Goal: Information Seeking & Learning: Compare options

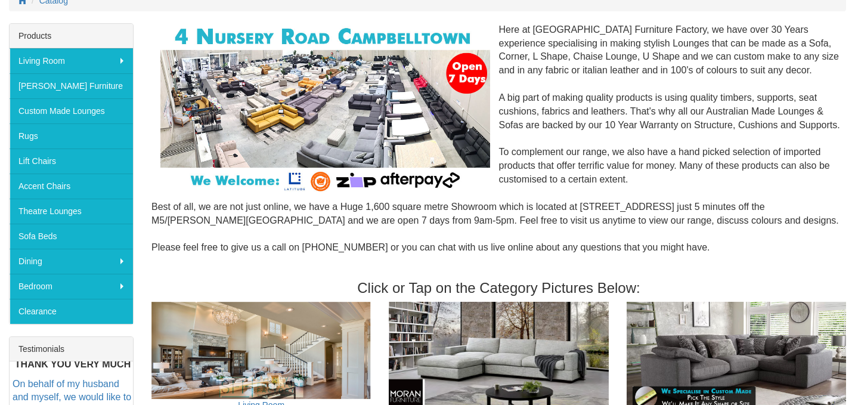
scroll to position [179, 0]
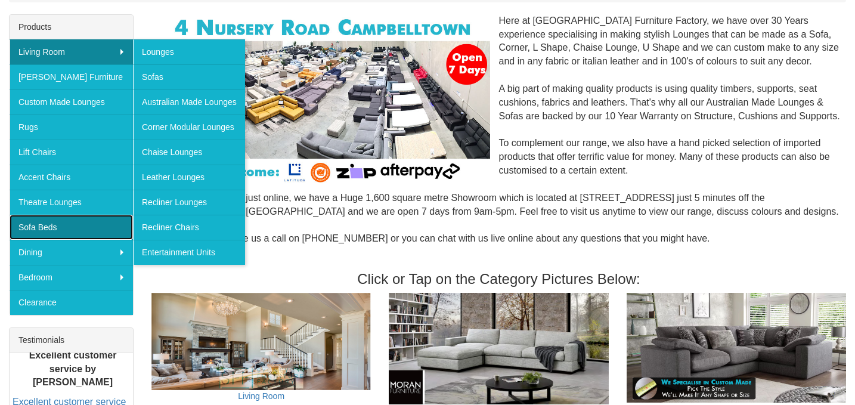
click at [88, 219] on link "Sofa Beds" at bounding box center [71, 227] width 123 height 25
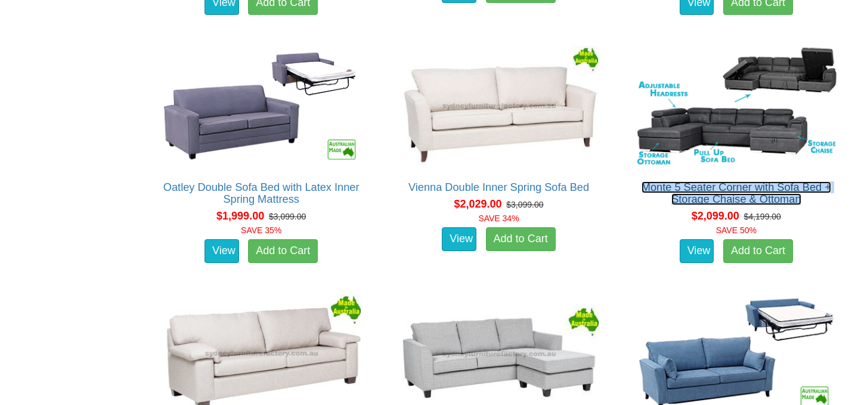
scroll to position [1186, 0]
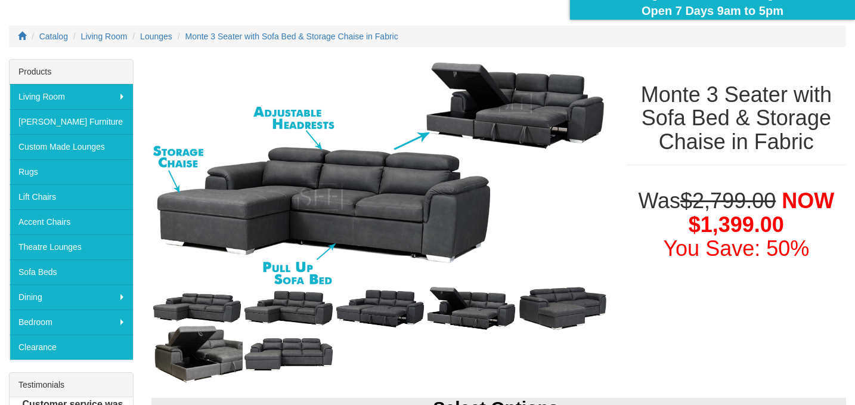
scroll to position [136, 0]
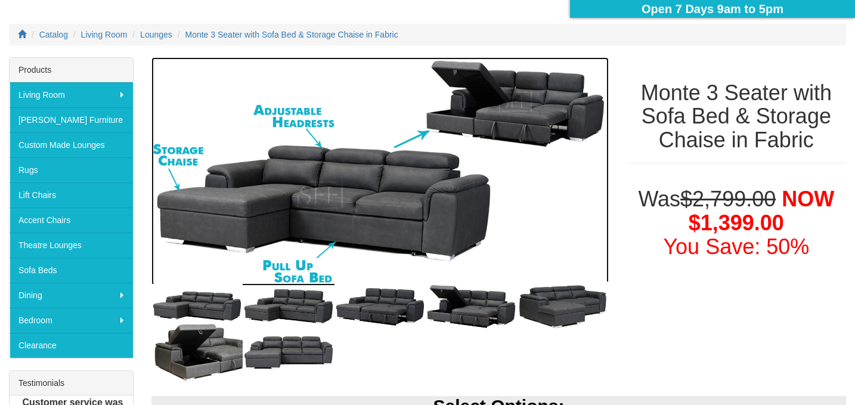
click at [471, 131] on img at bounding box center [379, 171] width 457 height 228
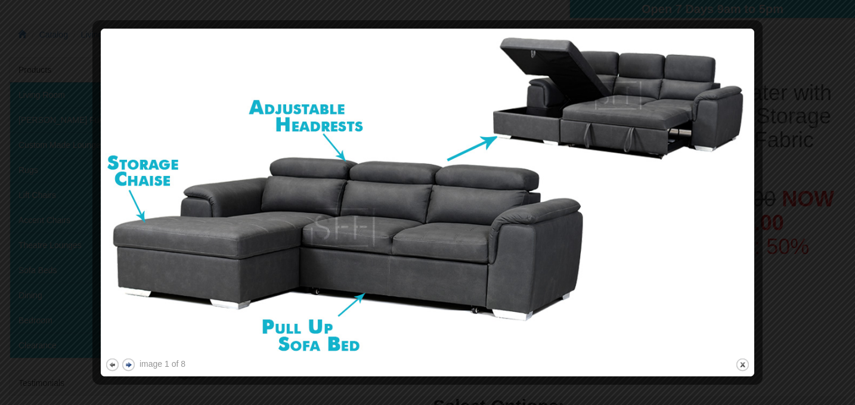
click at [129, 366] on button "next" at bounding box center [128, 364] width 15 height 15
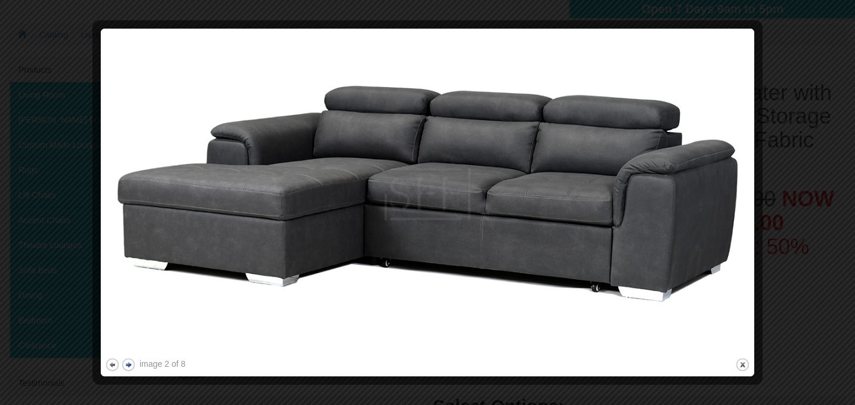
click at [129, 366] on button "next" at bounding box center [128, 364] width 15 height 15
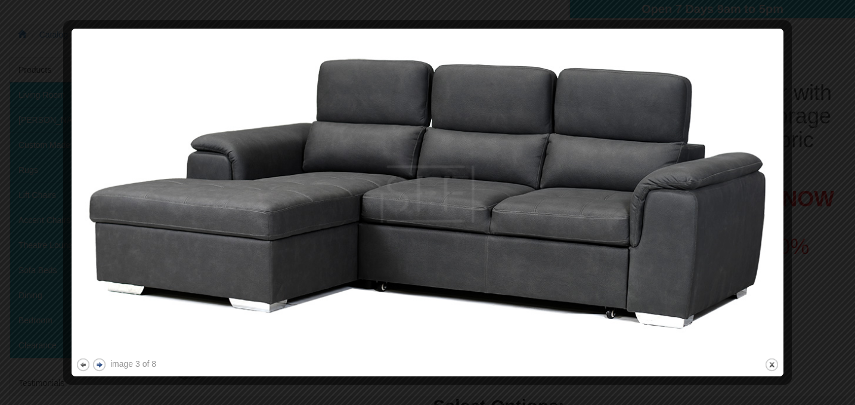
click at [98, 366] on button "next" at bounding box center [99, 364] width 15 height 15
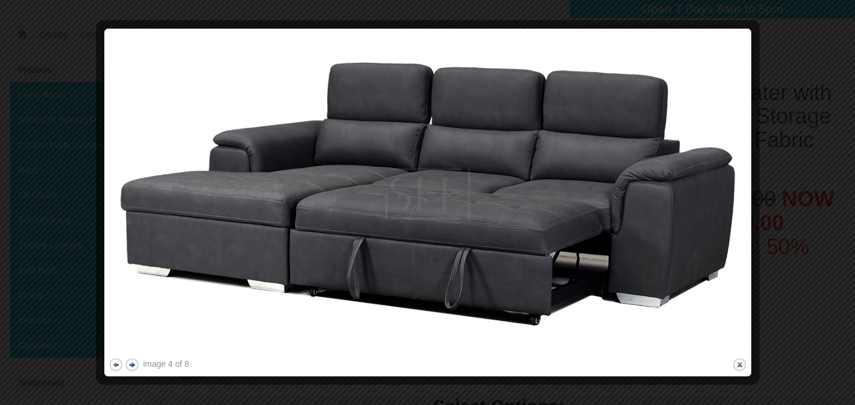
click at [132, 366] on button "next" at bounding box center [132, 364] width 15 height 15
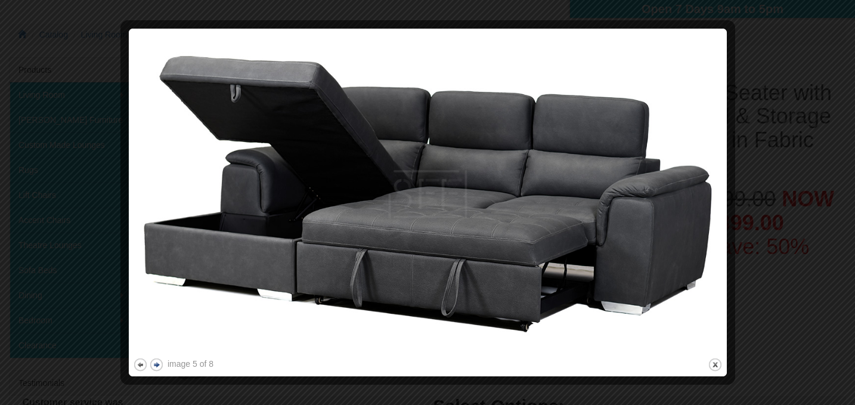
click at [159, 362] on button "next" at bounding box center [156, 364] width 15 height 15
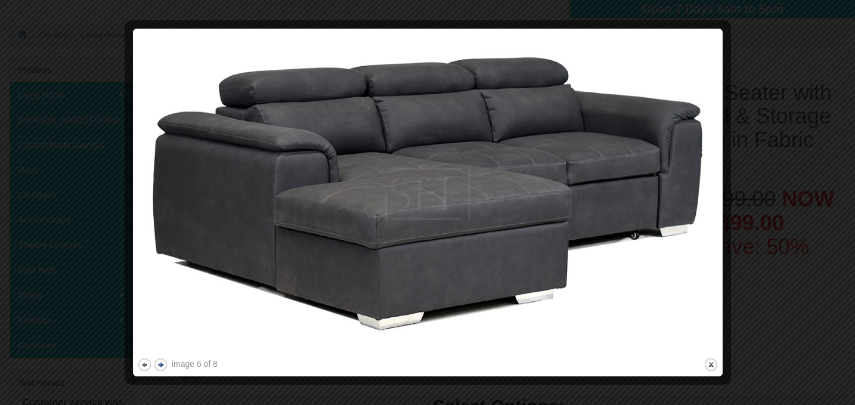
click at [159, 362] on button "next" at bounding box center [160, 364] width 15 height 15
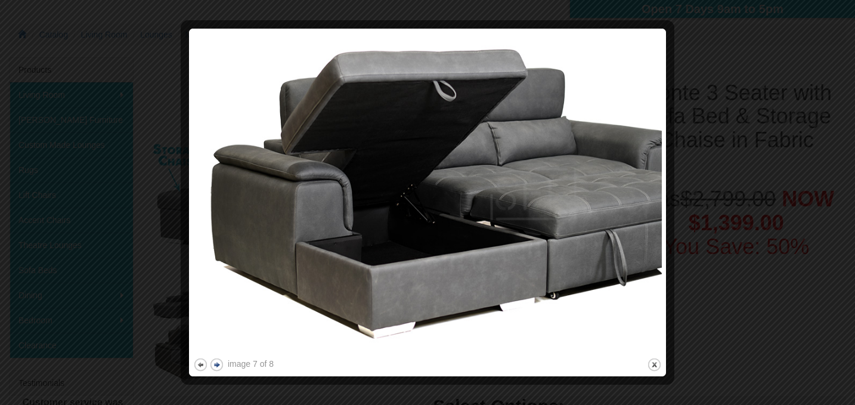
click at [159, 362] on div at bounding box center [427, 202] width 855 height 405
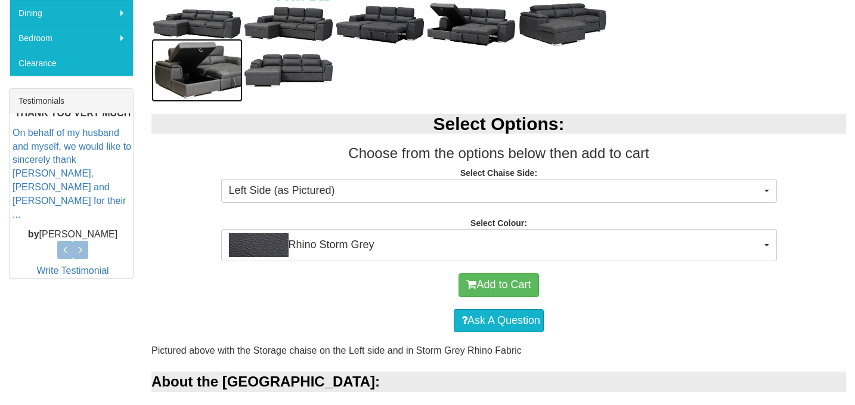
scroll to position [422, 0]
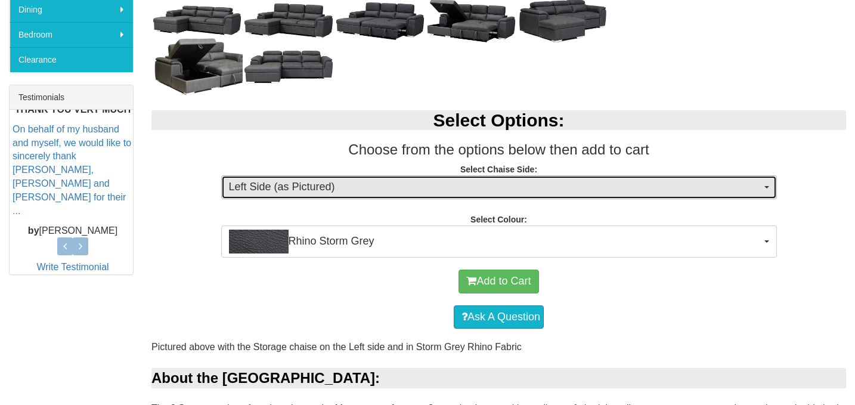
click at [405, 181] on span "Left Side (as Pictured)" at bounding box center [495, 188] width 533 height 16
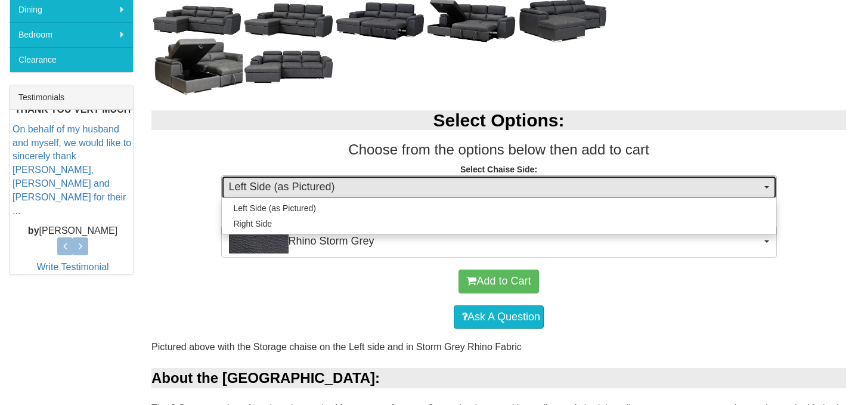
click at [405, 181] on span "Left Side (as Pictured)" at bounding box center [495, 188] width 533 height 16
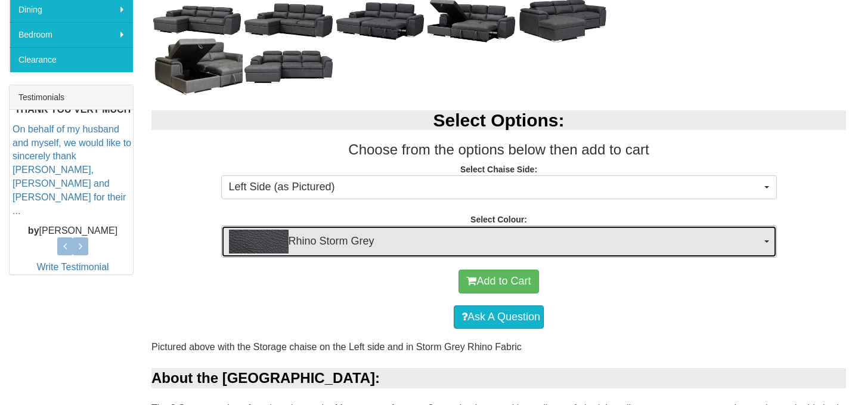
click at [406, 234] on span "Rhino Storm Grey" at bounding box center [495, 242] width 533 height 24
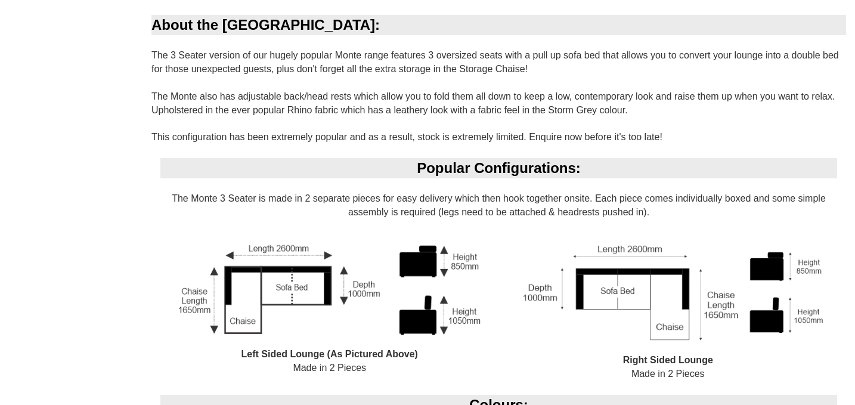
scroll to position [748, 0]
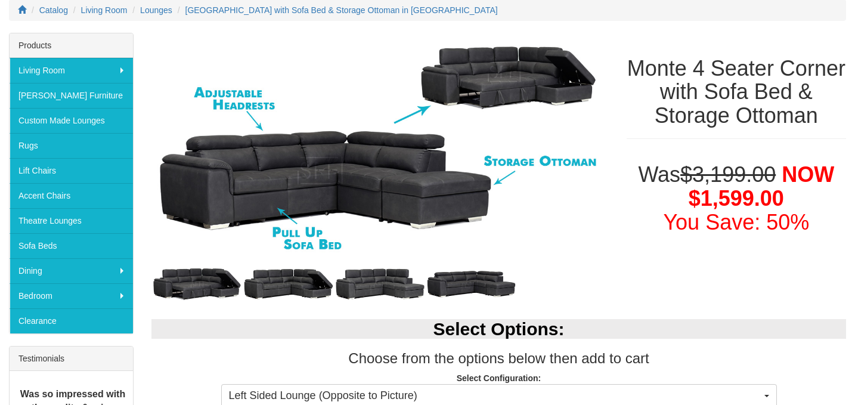
scroll to position [161, 0]
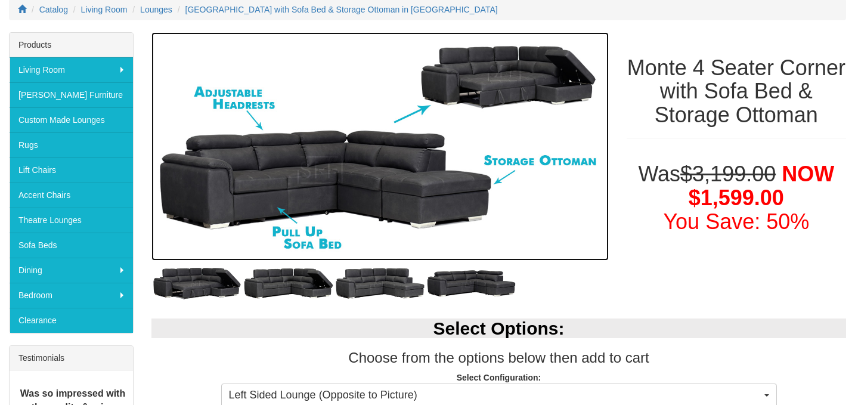
click at [299, 157] on img at bounding box center [379, 146] width 457 height 228
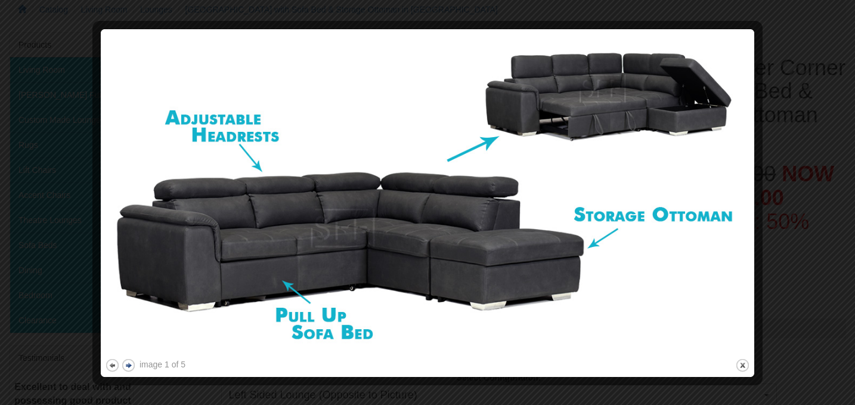
click at [128, 364] on button "next" at bounding box center [128, 365] width 15 height 15
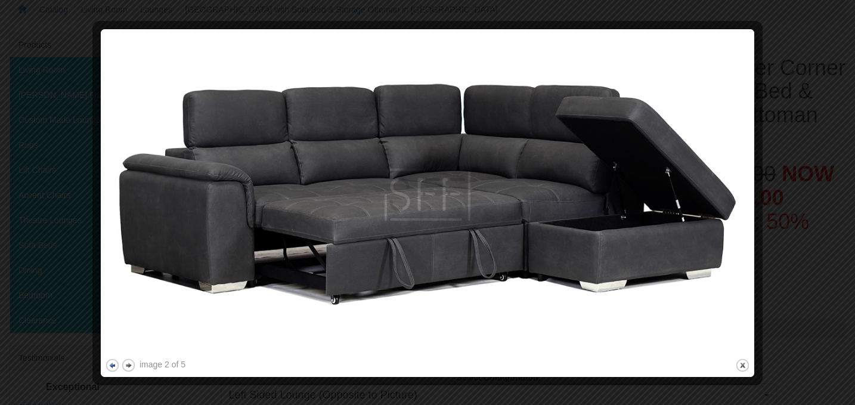
click at [113, 362] on button "previous" at bounding box center [112, 365] width 15 height 15
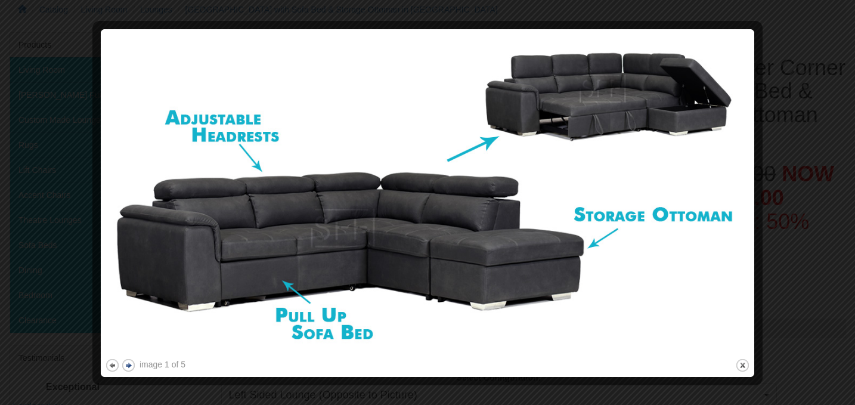
click at [128, 361] on button "next" at bounding box center [128, 365] width 15 height 15
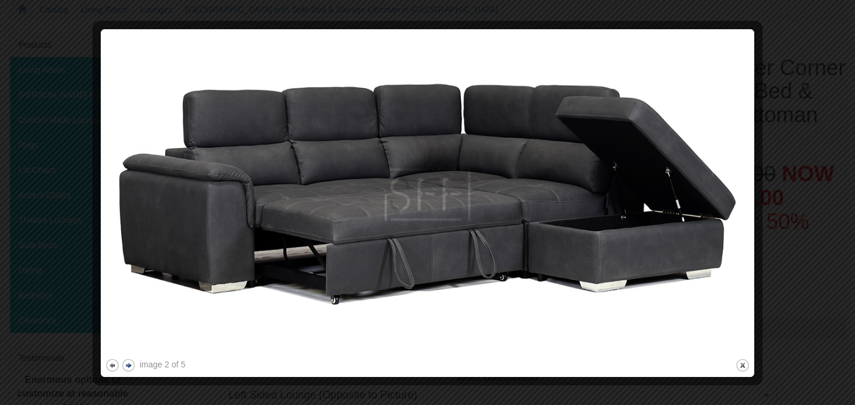
click at [128, 361] on button "next" at bounding box center [128, 365] width 15 height 15
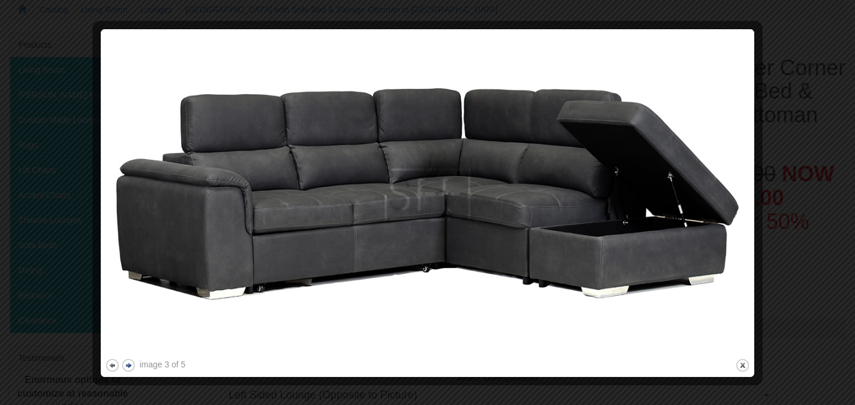
click at [128, 361] on button "next" at bounding box center [128, 365] width 15 height 15
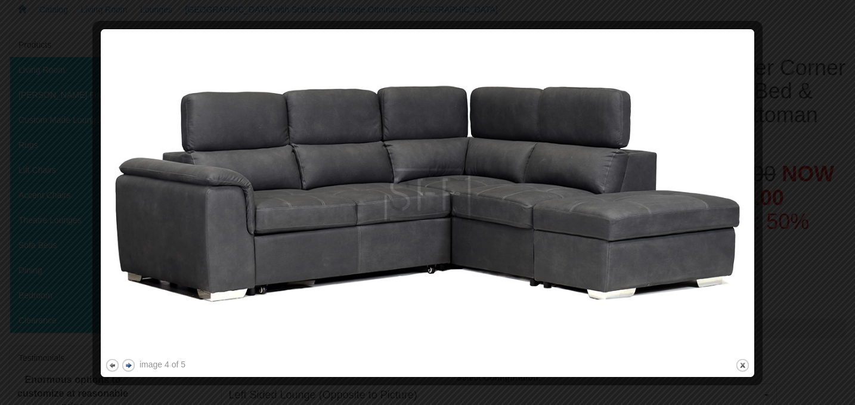
click at [128, 361] on button "next" at bounding box center [128, 365] width 15 height 15
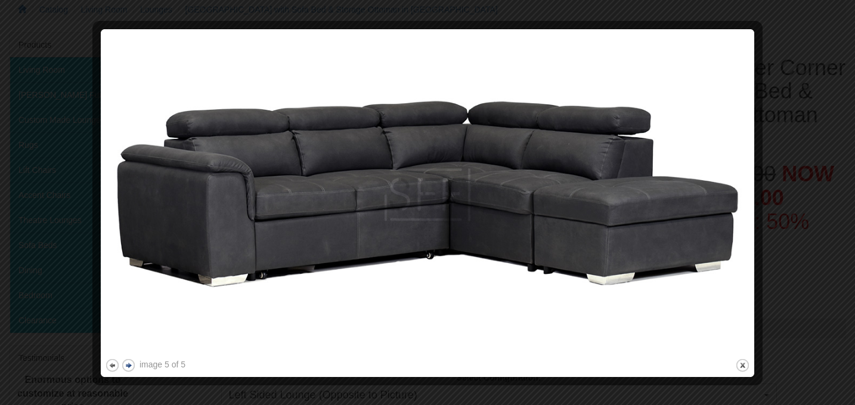
click at [128, 361] on button "next" at bounding box center [128, 365] width 15 height 15
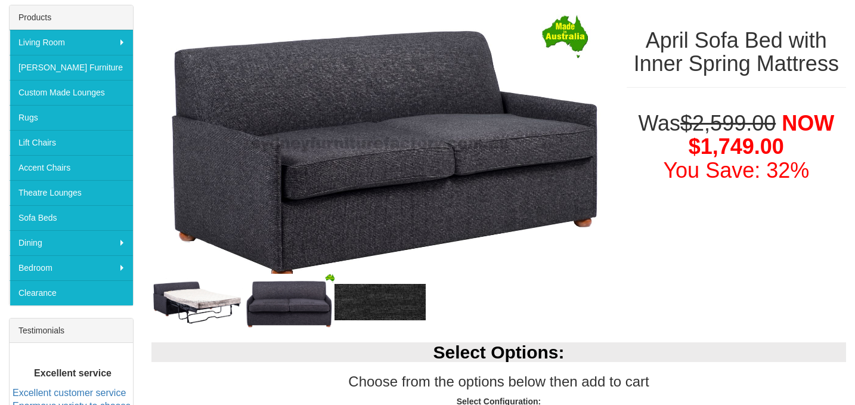
scroll to position [191, 0]
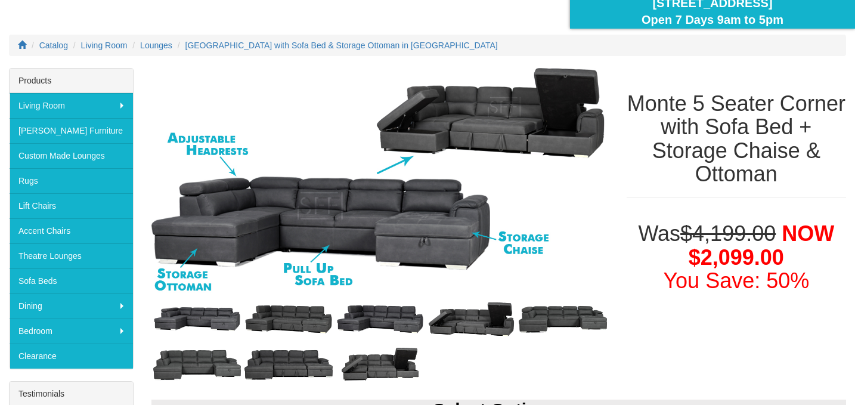
scroll to position [127, 0]
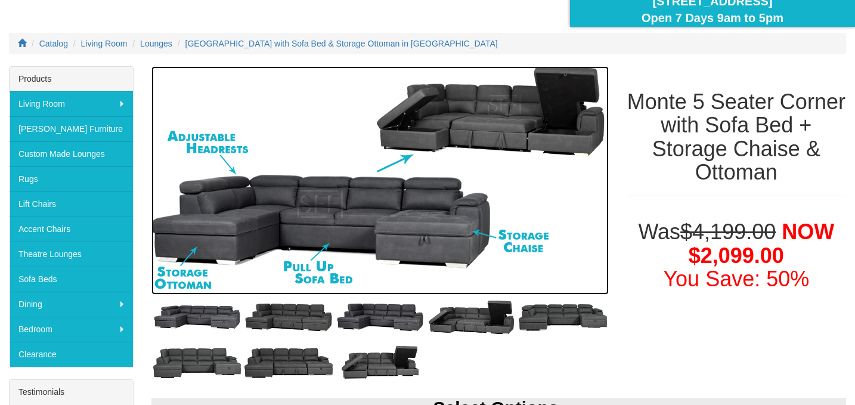
click at [387, 209] on img at bounding box center [379, 180] width 457 height 228
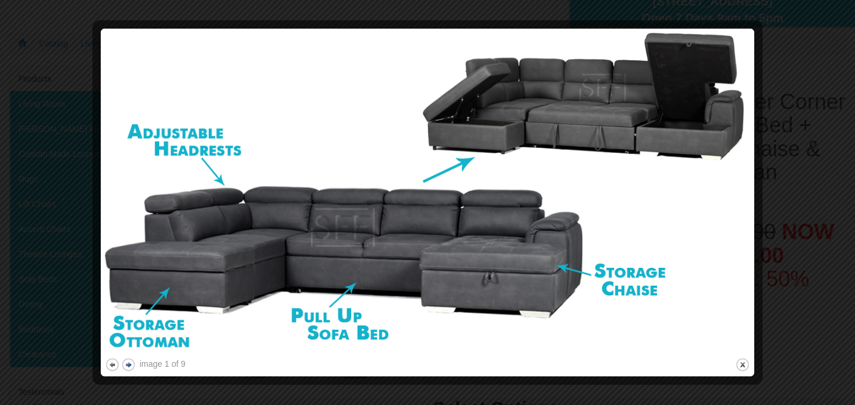
click at [128, 365] on button "next" at bounding box center [128, 364] width 15 height 15
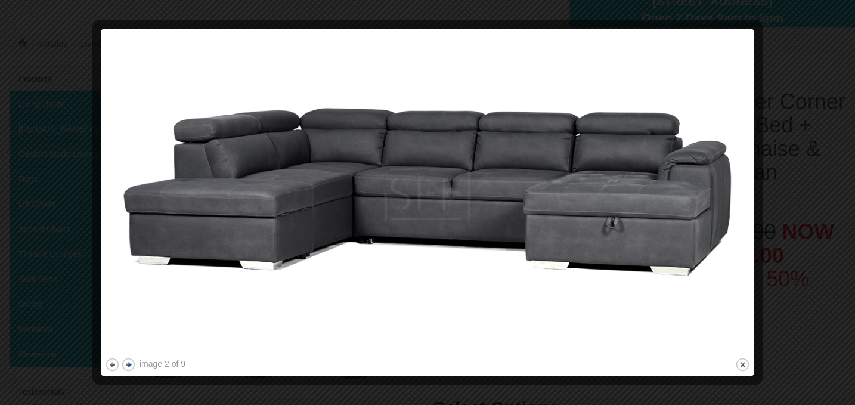
click at [128, 365] on button "next" at bounding box center [128, 364] width 15 height 15
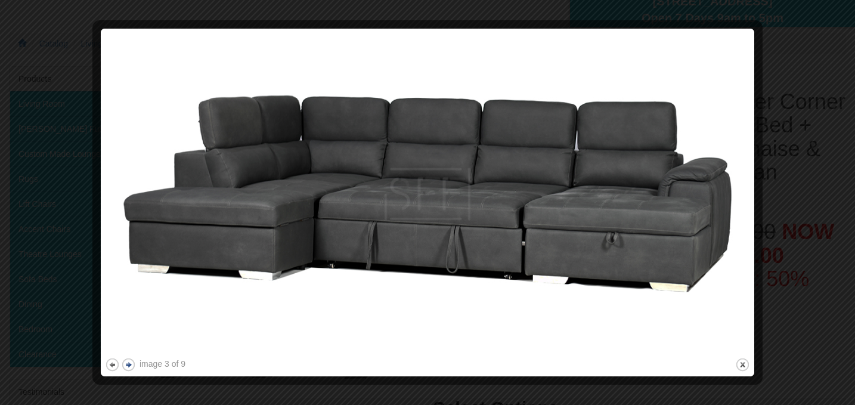
click at [128, 365] on button "next" at bounding box center [128, 364] width 15 height 15
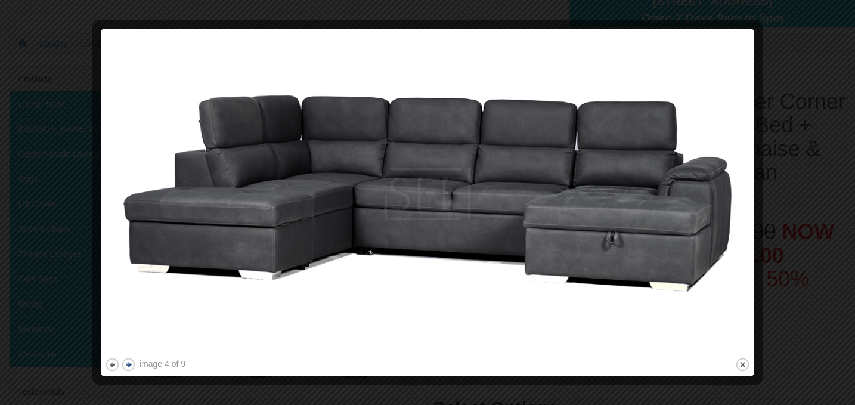
click at [128, 365] on button "next" at bounding box center [128, 364] width 15 height 15
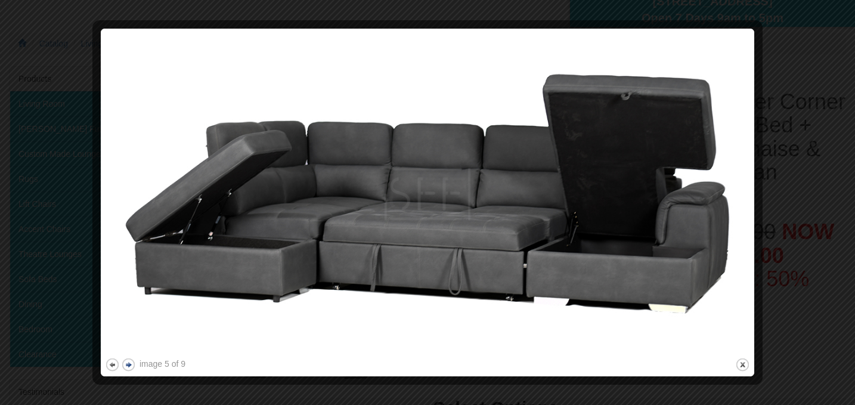
click at [128, 365] on button "next" at bounding box center [128, 364] width 15 height 15
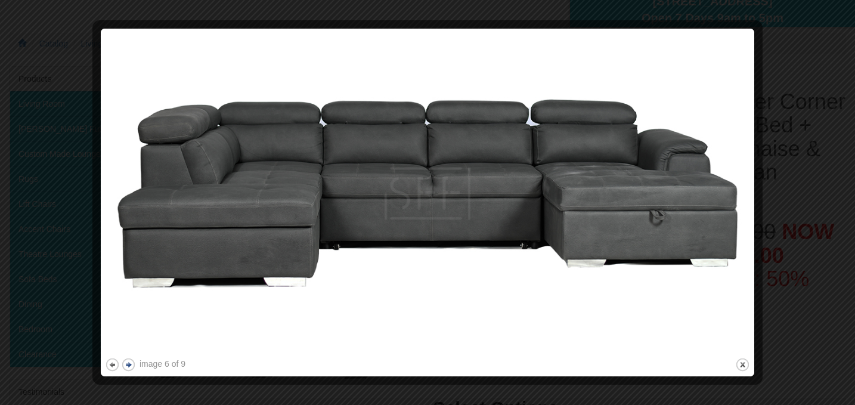
click at [128, 365] on button "next" at bounding box center [128, 364] width 15 height 15
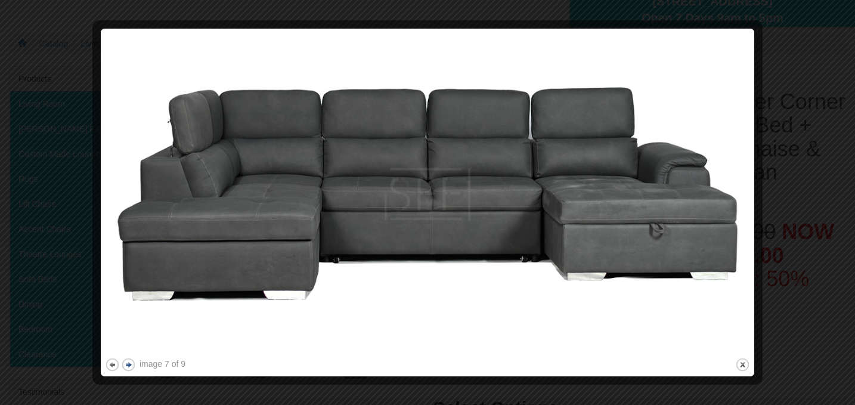
click at [128, 365] on button "next" at bounding box center [128, 364] width 15 height 15
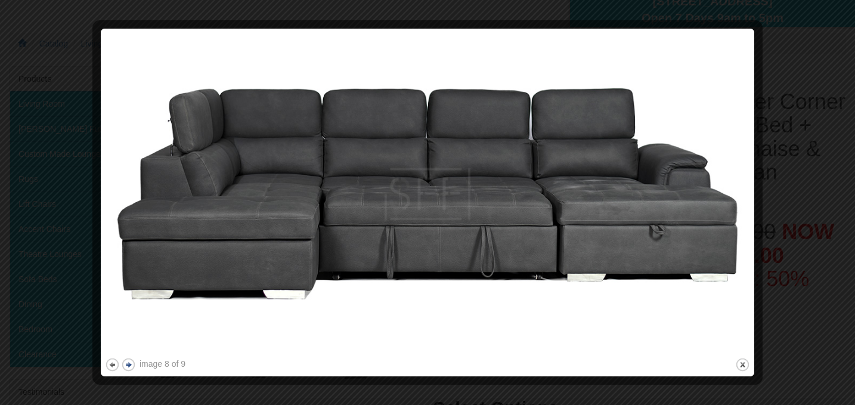
click at [128, 365] on button "next" at bounding box center [128, 364] width 15 height 15
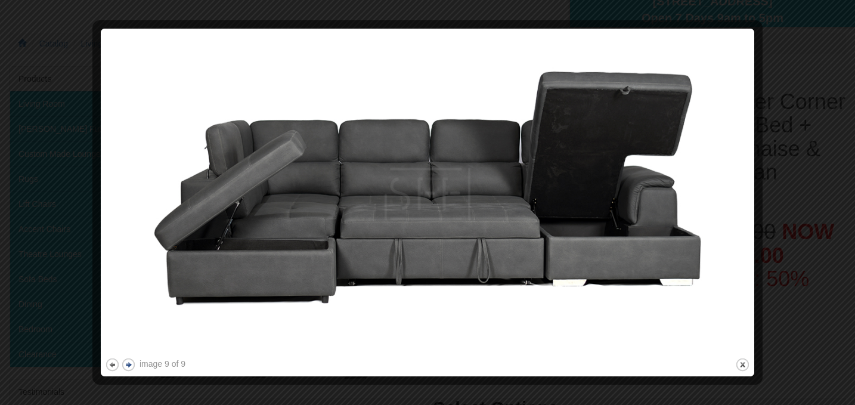
click at [128, 365] on button "next" at bounding box center [128, 364] width 15 height 15
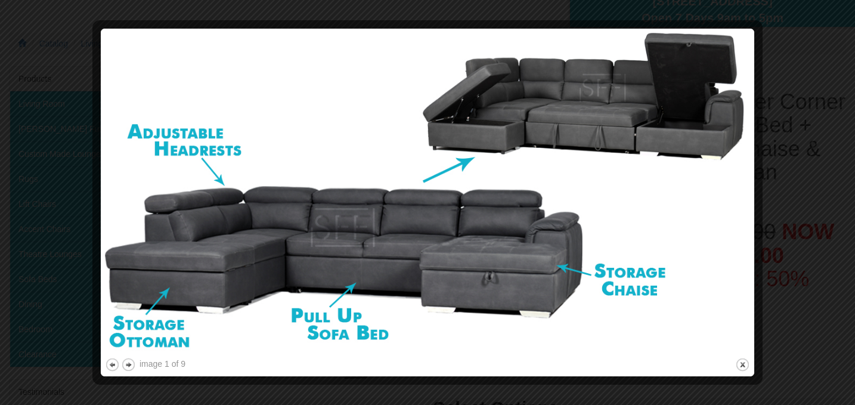
click at [810, 55] on div at bounding box center [427, 202] width 855 height 405
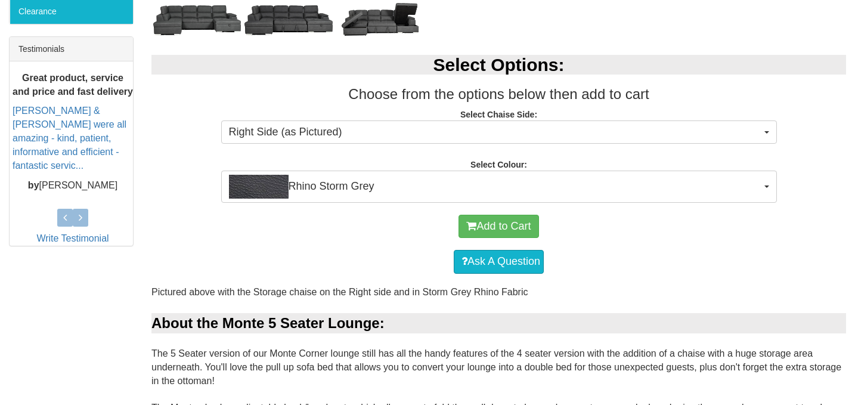
scroll to position [484, 0]
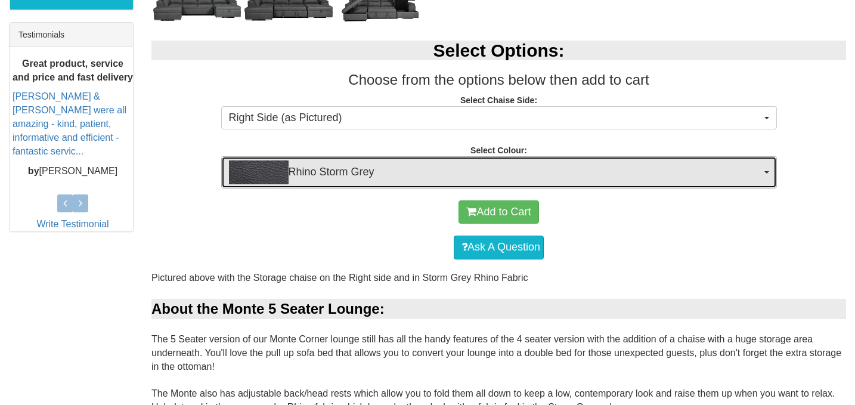
click at [688, 174] on span "Rhino Storm Grey" at bounding box center [495, 172] width 533 height 24
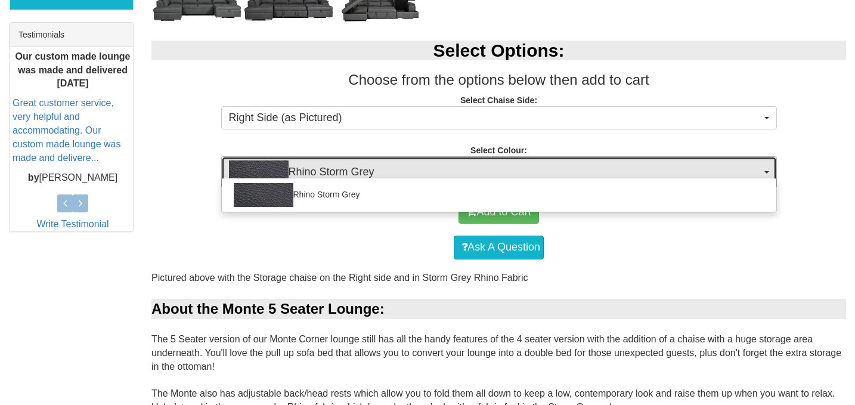
click at [688, 174] on span "Rhino Storm Grey" at bounding box center [495, 172] width 533 height 24
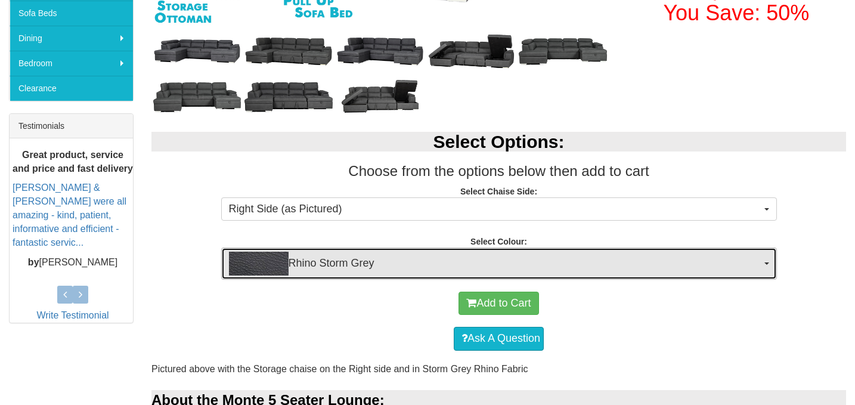
scroll to position [307, 0]
